Goal: Use online tool/utility: Utilize a website feature to perform a specific function

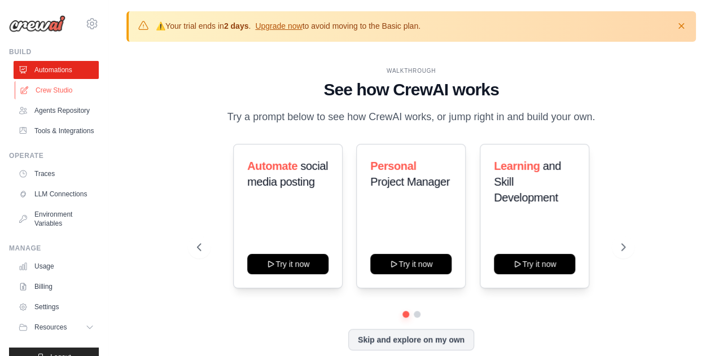
click at [63, 91] on link "Crew Studio" at bounding box center [57, 90] width 85 height 18
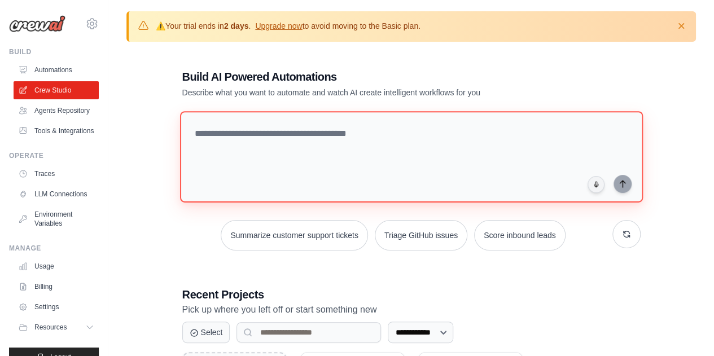
click at [373, 155] on textarea at bounding box center [410, 156] width 463 height 91
click at [397, 164] on textarea at bounding box center [410, 156] width 463 height 91
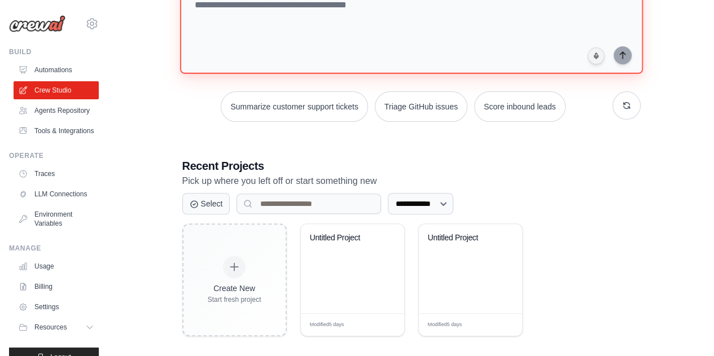
scroll to position [137, 0]
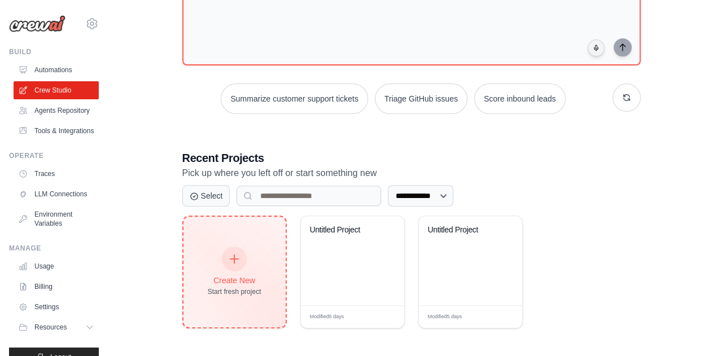
click at [234, 261] on icon at bounding box center [234, 259] width 12 height 12
